Goal: Find specific page/section: Find specific page/section

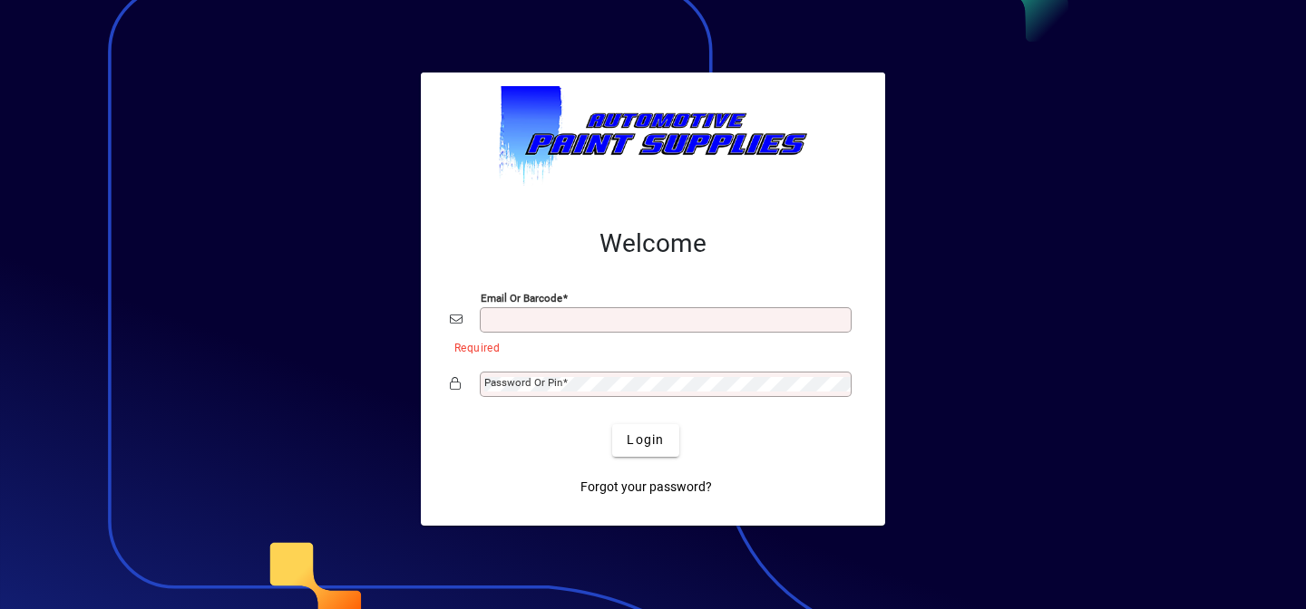
click at [524, 321] on input "Email or Barcode" at bounding box center [667, 320] width 366 height 15
type input "**********"
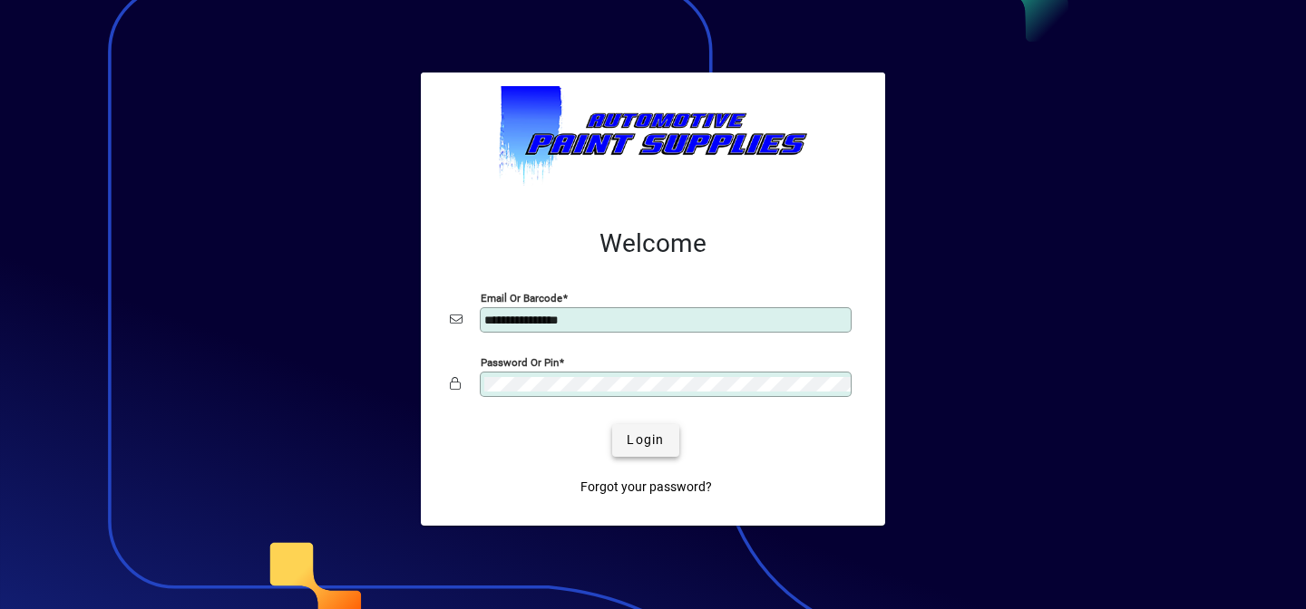
click at [663, 443] on span "Login" at bounding box center [645, 440] width 37 height 19
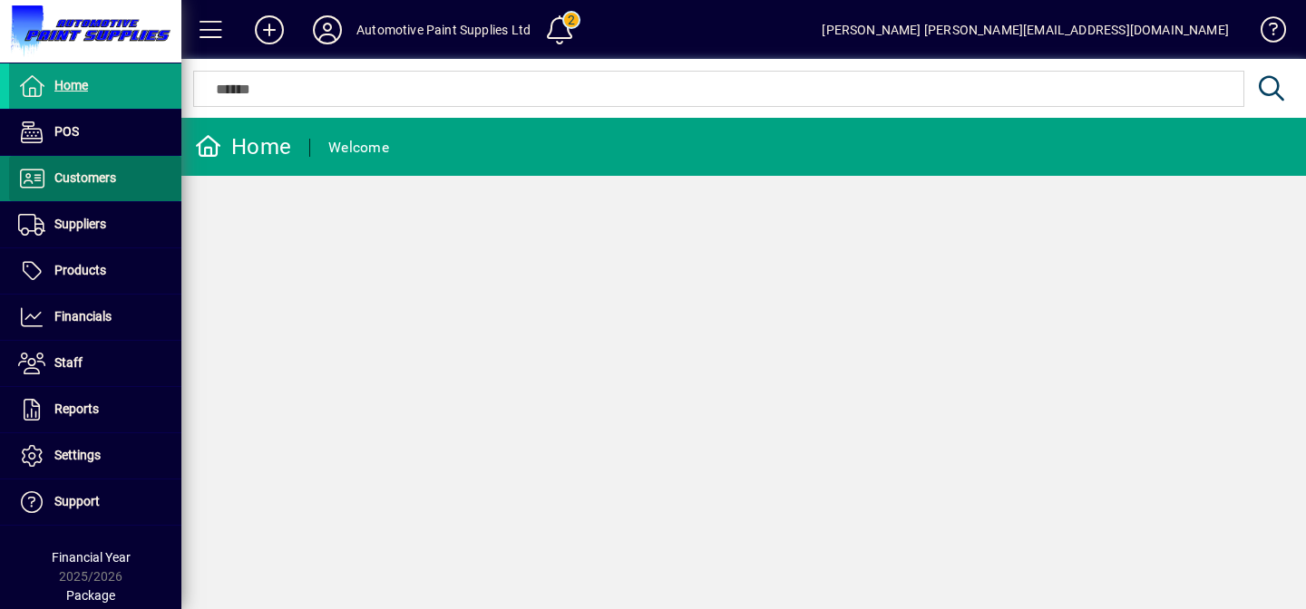
click at [107, 177] on span "Customers" at bounding box center [85, 178] width 62 height 15
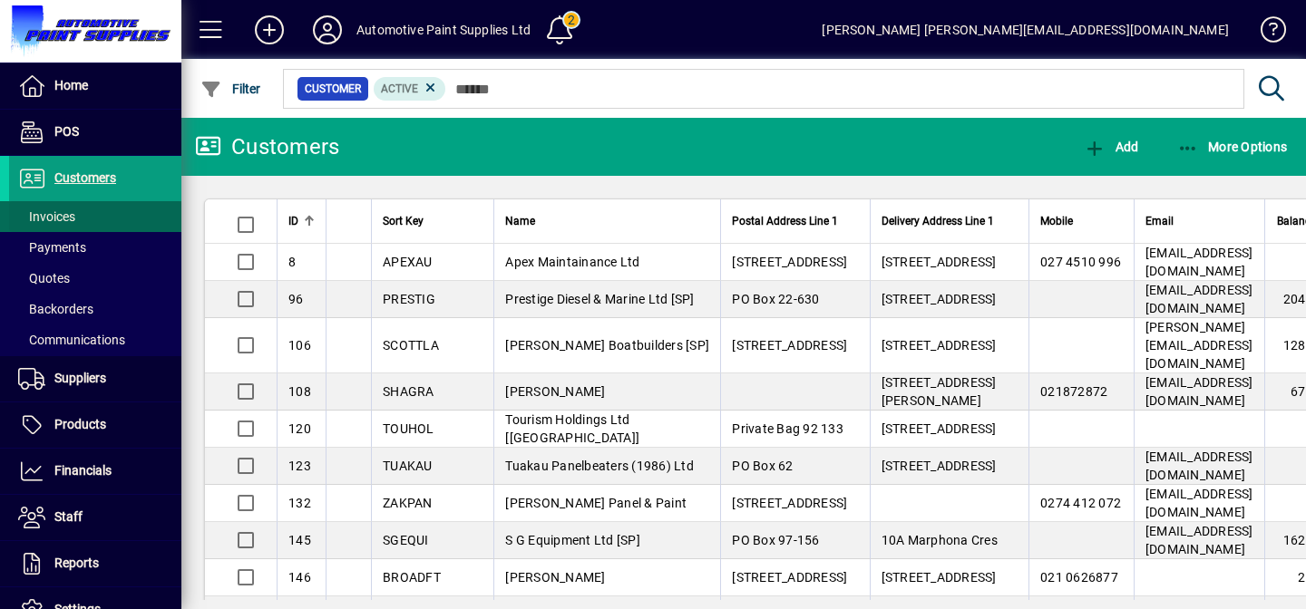
click at [107, 212] on span at bounding box center [95, 217] width 172 height 44
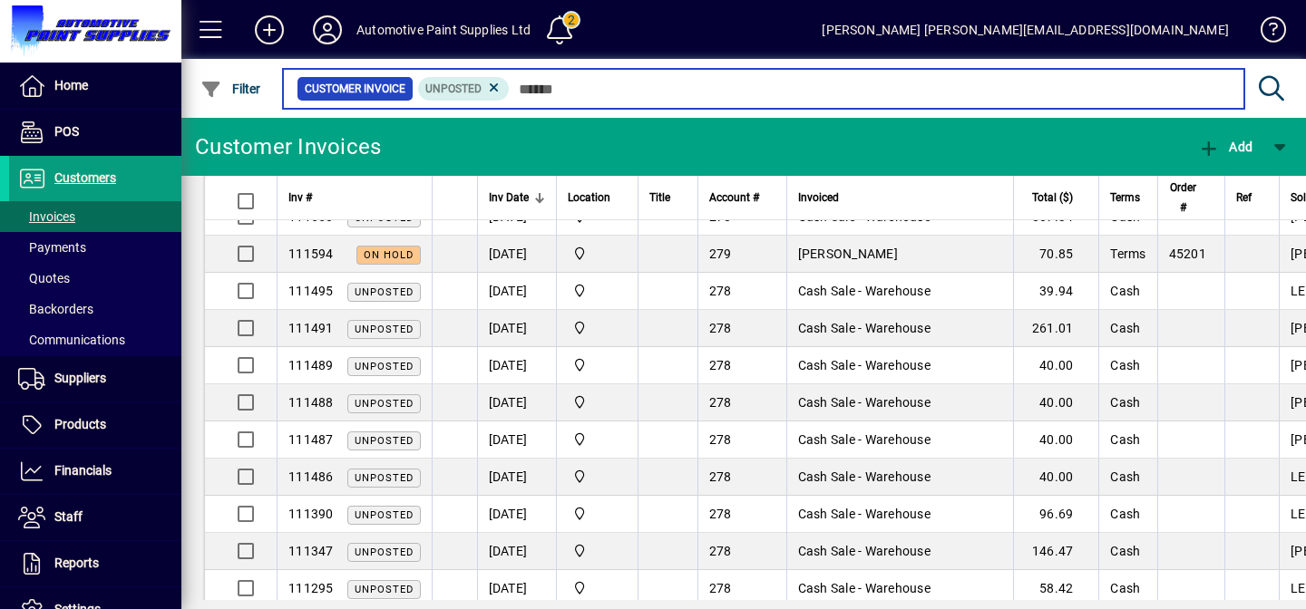
scroll to position [451, 0]
